Goal: Transaction & Acquisition: Book appointment/travel/reservation

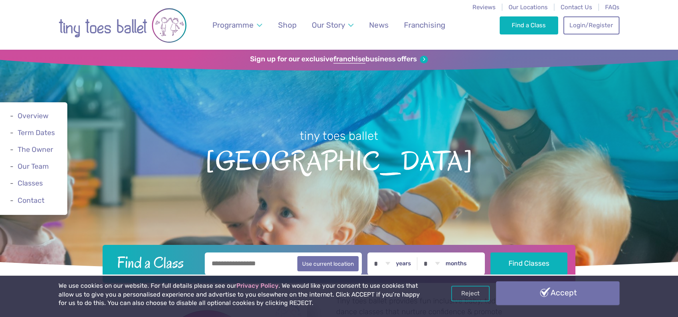
click at [529, 289] on link "Accept" at bounding box center [557, 292] width 123 height 23
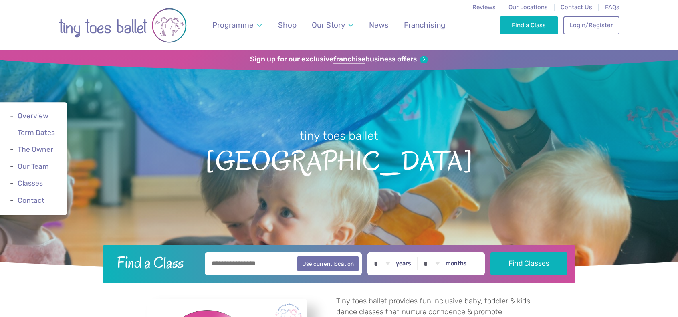
click at [252, 270] on input "text" at bounding box center [283, 263] width 157 height 22
type input "*******"
click at [394, 269] on select "* * * * * * * * * * ** ** **" at bounding box center [381, 263] width 25 height 22
select select "*"
click at [374, 252] on select "* * * * * * * * * * ** ** **" at bounding box center [381, 263] width 25 height 22
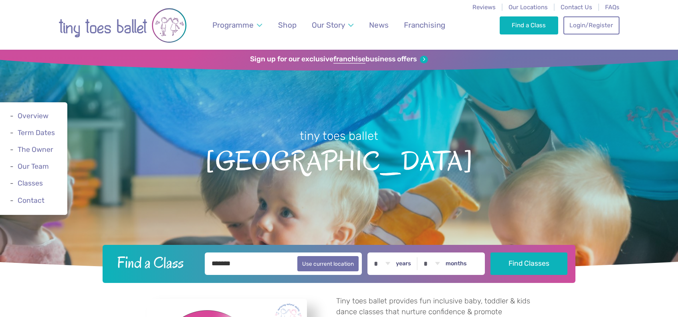
click at [440, 262] on select "* * * * * * * * * * ** **" at bounding box center [431, 263] width 25 height 22
select select "*"
click at [424, 252] on select "* * * * * * * * * * ** **" at bounding box center [431, 263] width 25 height 22
click at [517, 266] on button "Find Classes" at bounding box center [528, 263] width 77 height 22
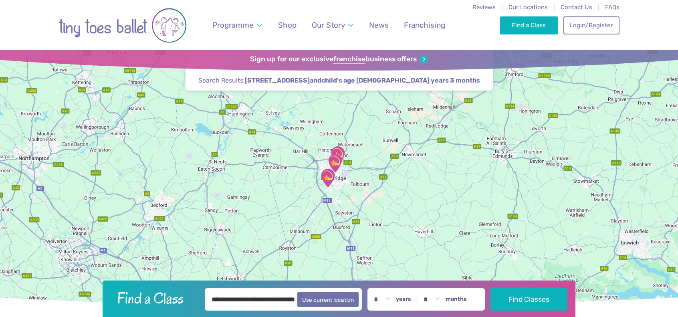
click at [330, 179] on img "Trumpington Village Hall" at bounding box center [327, 178] width 26 height 26
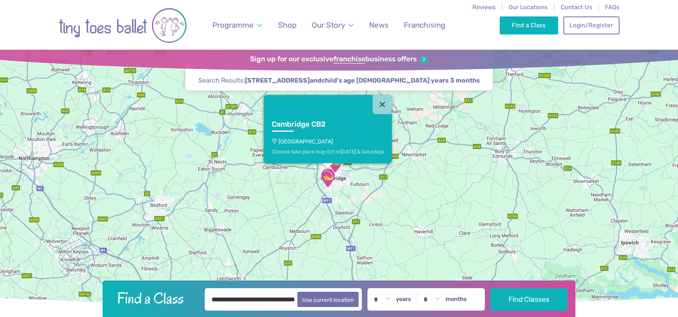
click at [319, 143] on p "Trumpington Village Hall" at bounding box center [328, 141] width 113 height 6
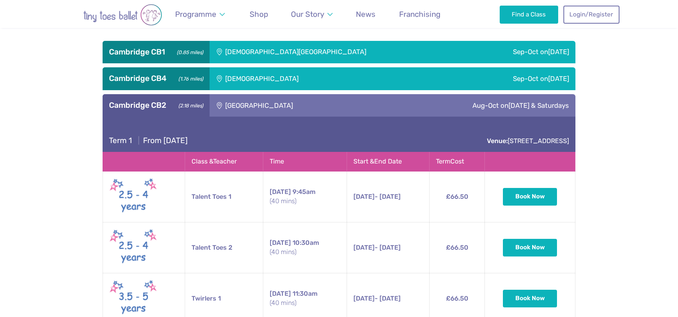
scroll to position [403, 0]
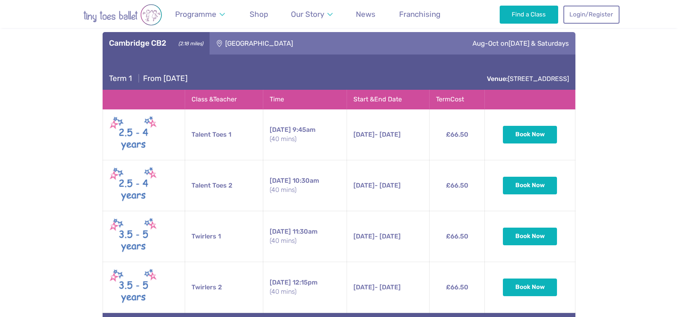
click at [500, 40] on div "Aug-Oct on Friday & Saturdays" at bounding box center [474, 43] width 201 height 22
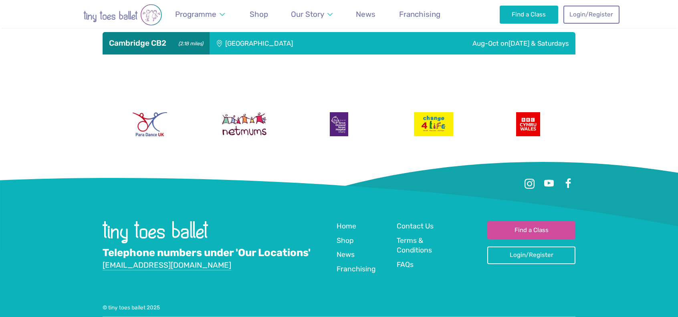
click at [500, 43] on div "Aug-Oct on Friday & Saturdays" at bounding box center [474, 43] width 201 height 22
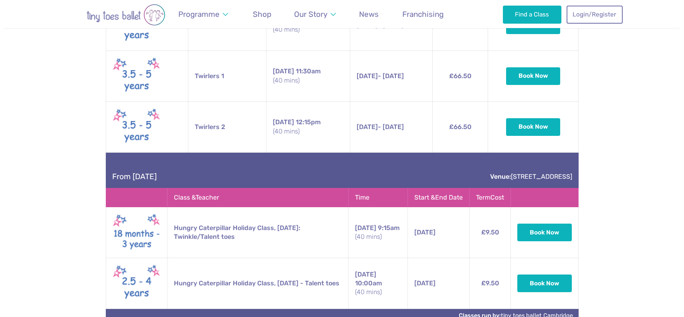
scroll to position [603, 0]
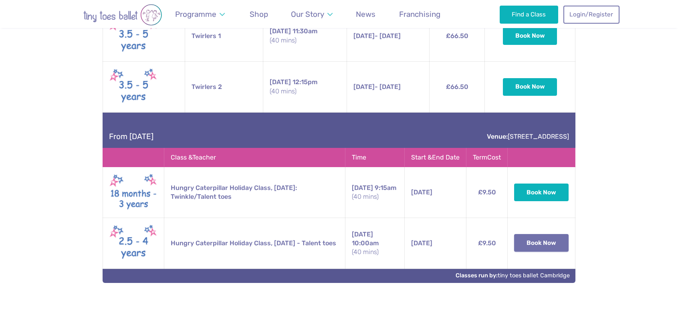
click at [539, 242] on button "Book Now" at bounding box center [541, 243] width 54 height 18
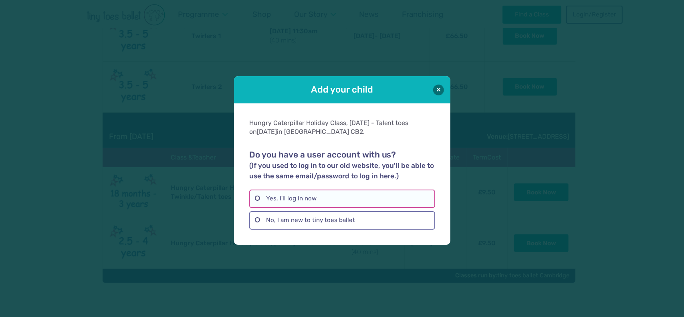
click at [269, 200] on label "Yes, I'll log in now" at bounding box center [342, 198] width 186 height 18
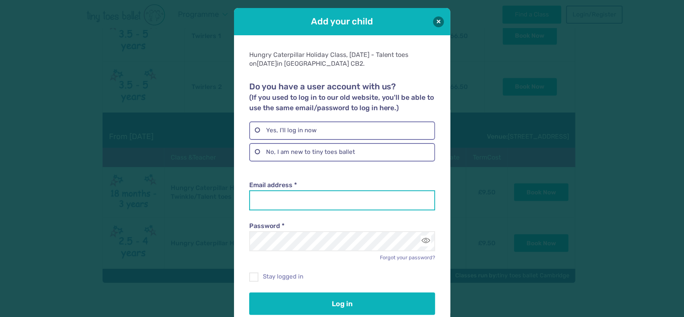
click at [269, 200] on input "Email address *" at bounding box center [342, 200] width 186 height 20
type input "**********"
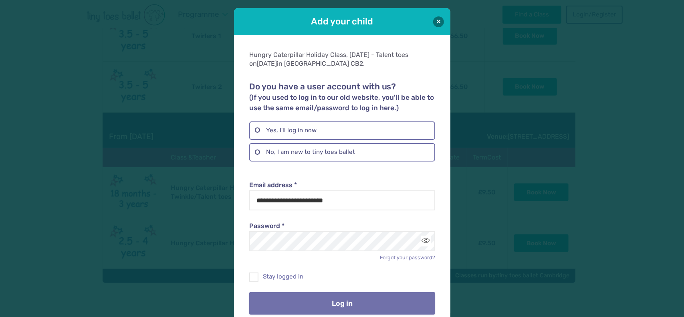
click at [317, 301] on button "Log in" at bounding box center [342, 303] width 186 height 22
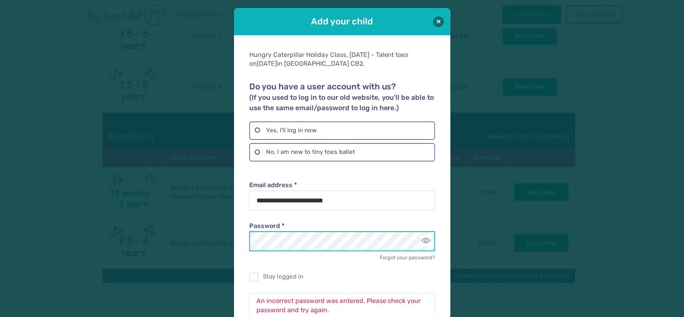
click at [238, 246] on div "**********" at bounding box center [342, 215] width 216 height 361
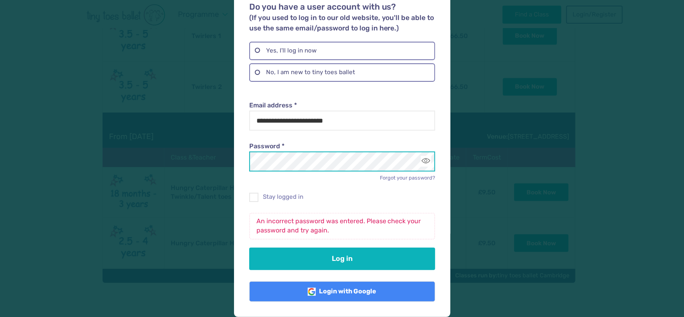
scroll to position [80, 0]
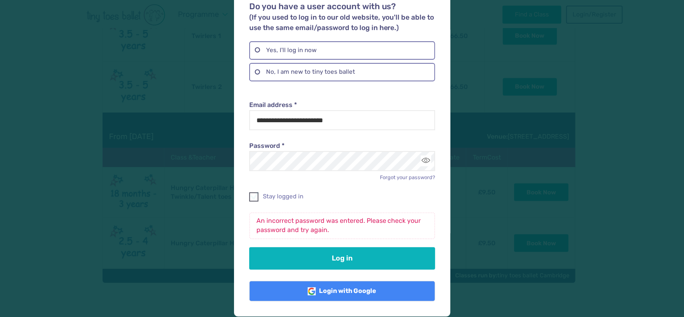
click at [254, 196] on span at bounding box center [254, 198] width 8 height 7
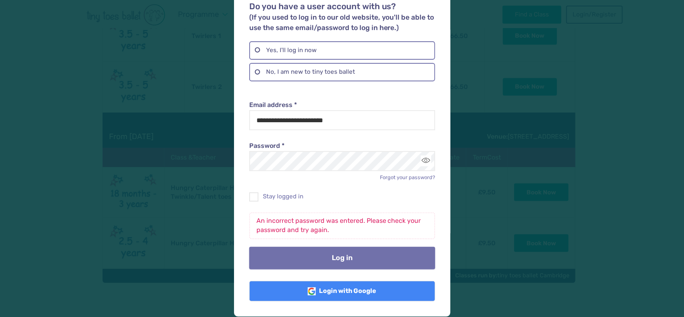
click at [328, 262] on button "Log in" at bounding box center [342, 258] width 186 height 22
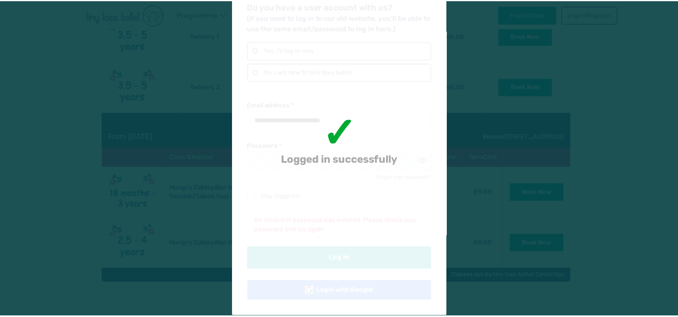
scroll to position [0, 0]
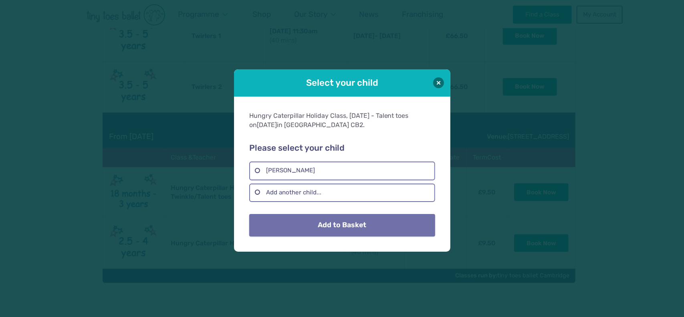
click at [330, 223] on button "Add to Basket" at bounding box center [342, 225] width 186 height 22
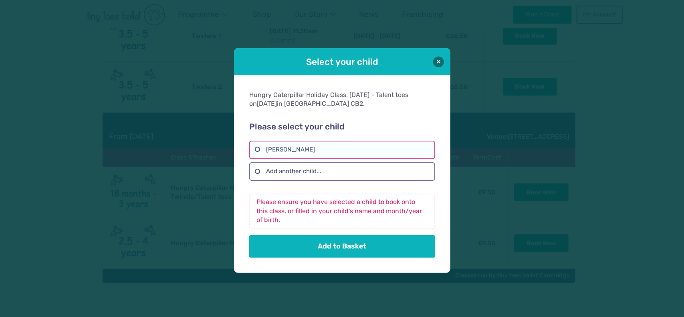
click at [259, 153] on label "Lilian Devane" at bounding box center [342, 150] width 186 height 18
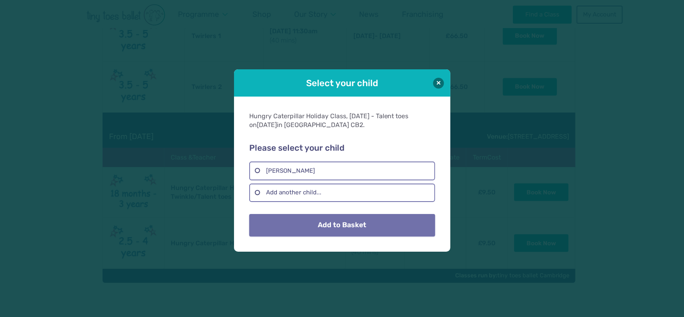
click at [325, 229] on button "Add to Basket" at bounding box center [342, 225] width 186 height 22
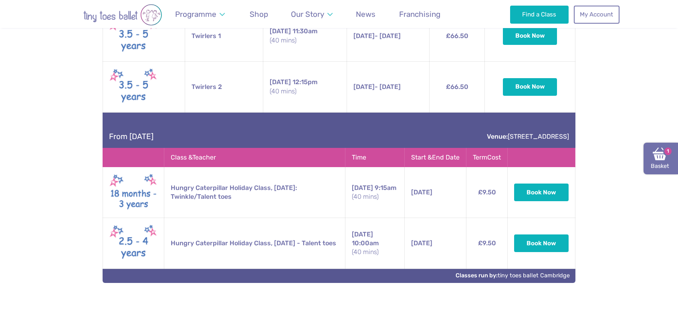
click at [659, 162] on link "Basket 1" at bounding box center [660, 159] width 34 height 32
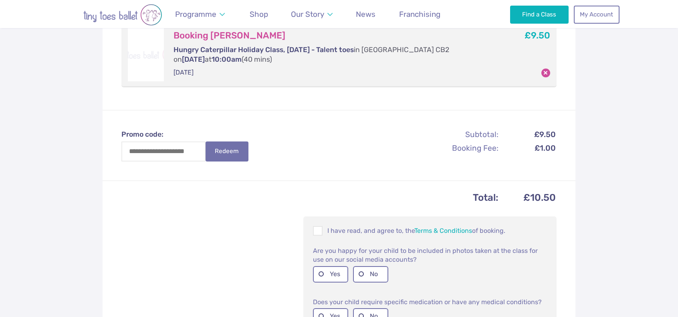
scroll to position [200, 0]
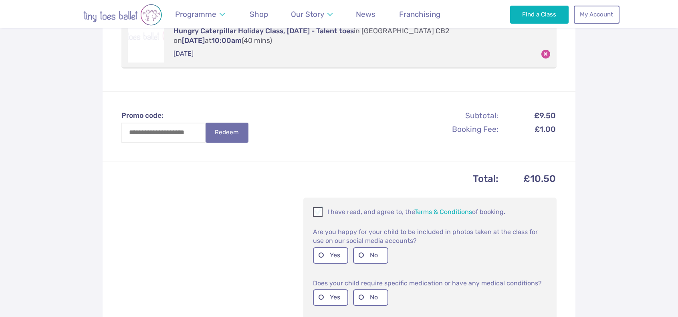
click at [320, 212] on span at bounding box center [318, 213] width 9 height 8
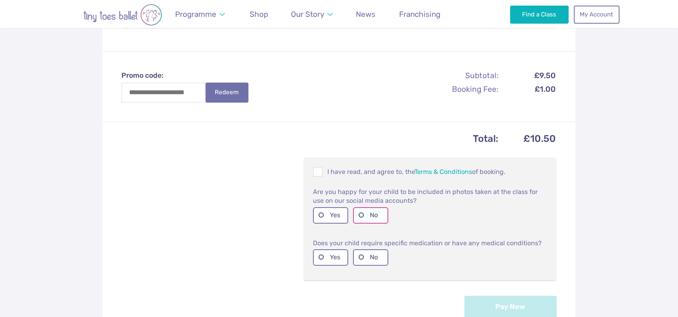
click at [361, 218] on label "No" at bounding box center [370, 215] width 35 height 16
click at [362, 258] on label "No" at bounding box center [370, 257] width 35 height 16
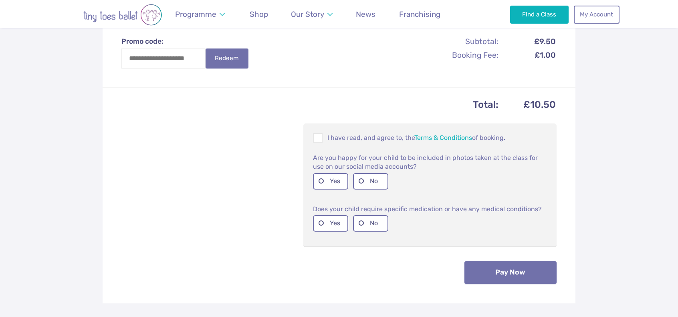
scroll to position [320, 0]
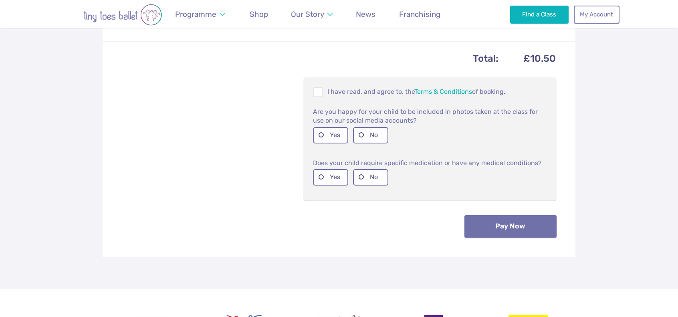
click at [506, 222] on button "Pay Now" at bounding box center [510, 226] width 92 height 22
